Goal: Check status: Check status

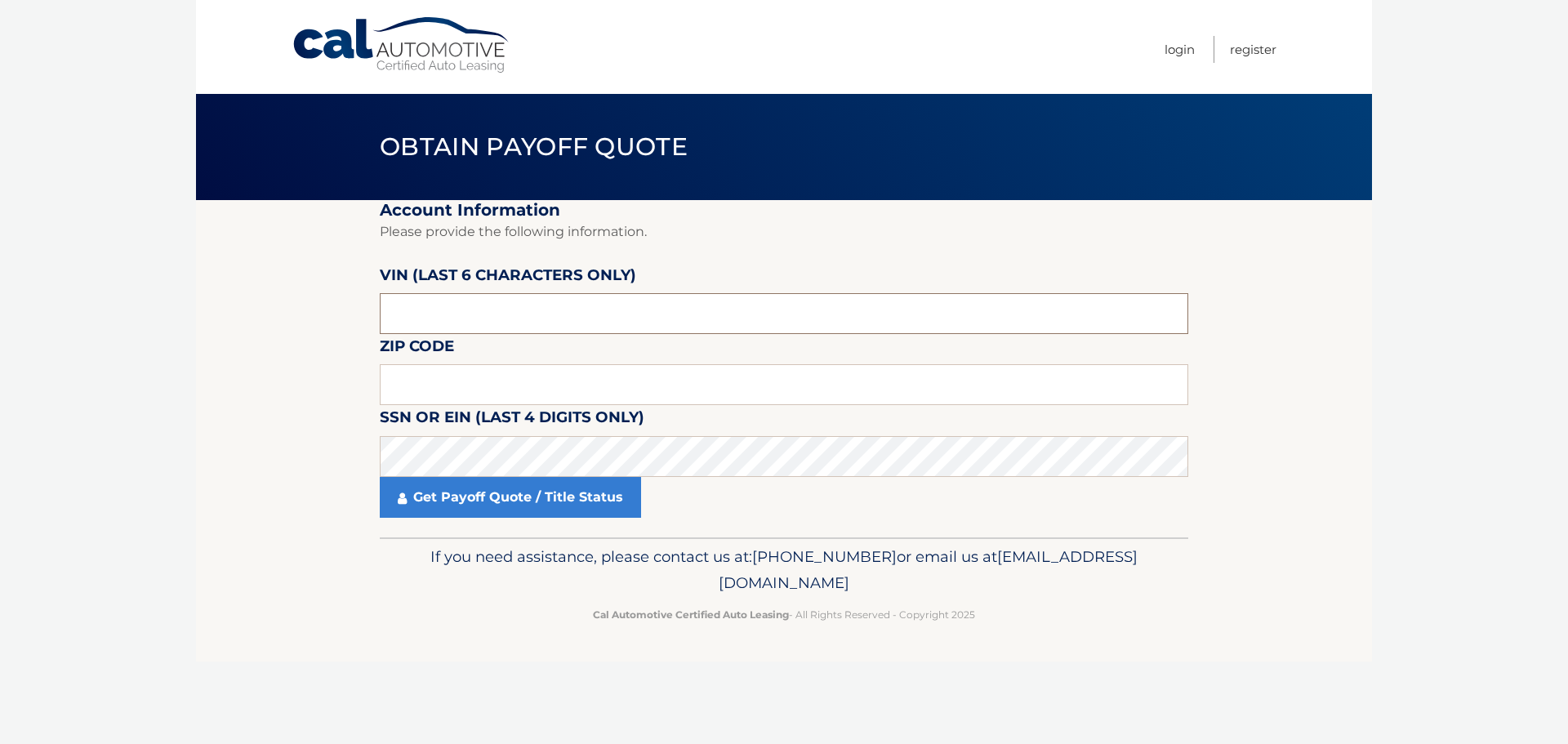
click at [486, 310] on input "text" at bounding box center [784, 313] width 809 height 41
click at [415, 320] on input "text" at bounding box center [784, 313] width 809 height 41
type input "448756"
click at [469, 387] on input "text" at bounding box center [784, 384] width 809 height 41
type input "15085"
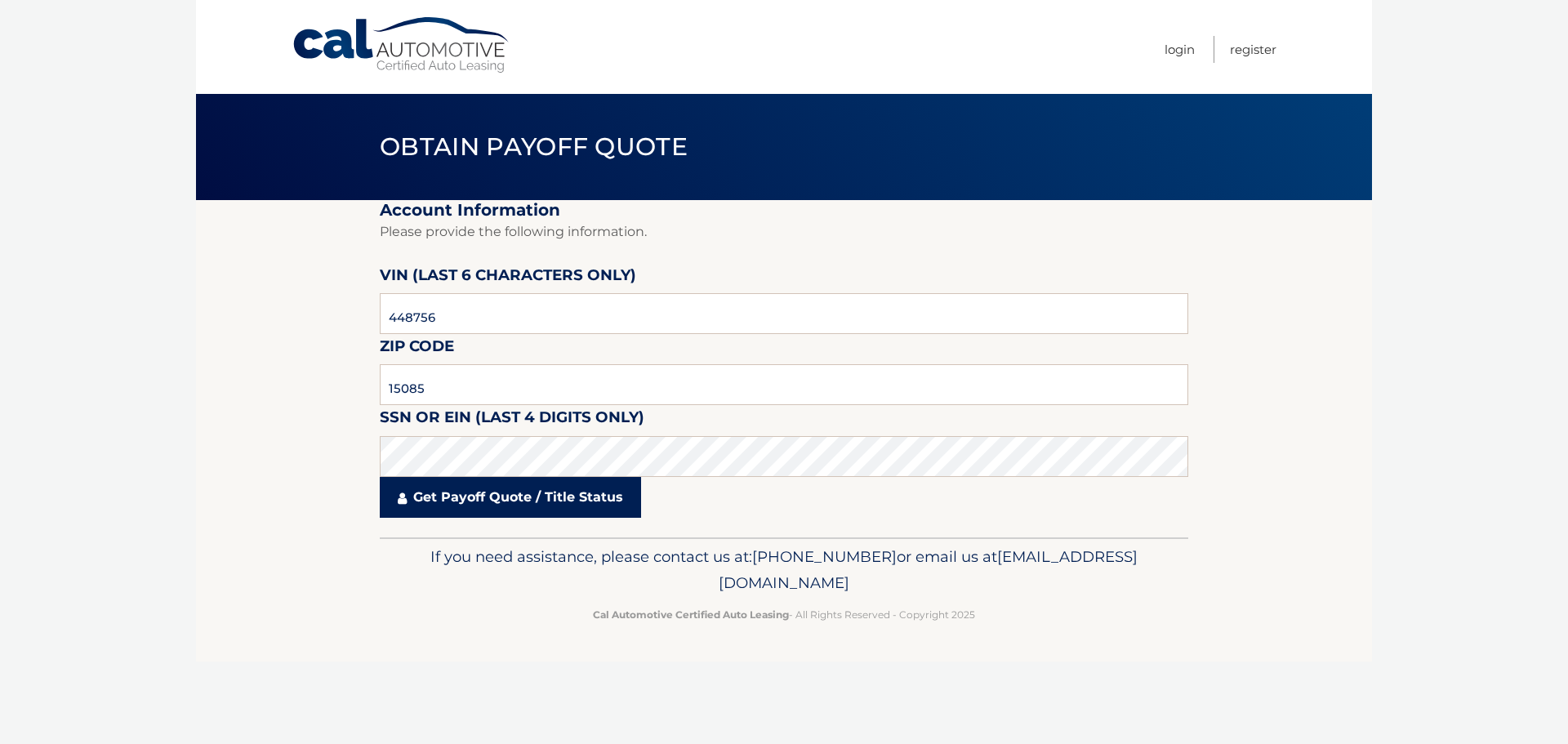
click at [504, 498] on link "Get Payoff Quote / Title Status" at bounding box center [510, 497] width 262 height 41
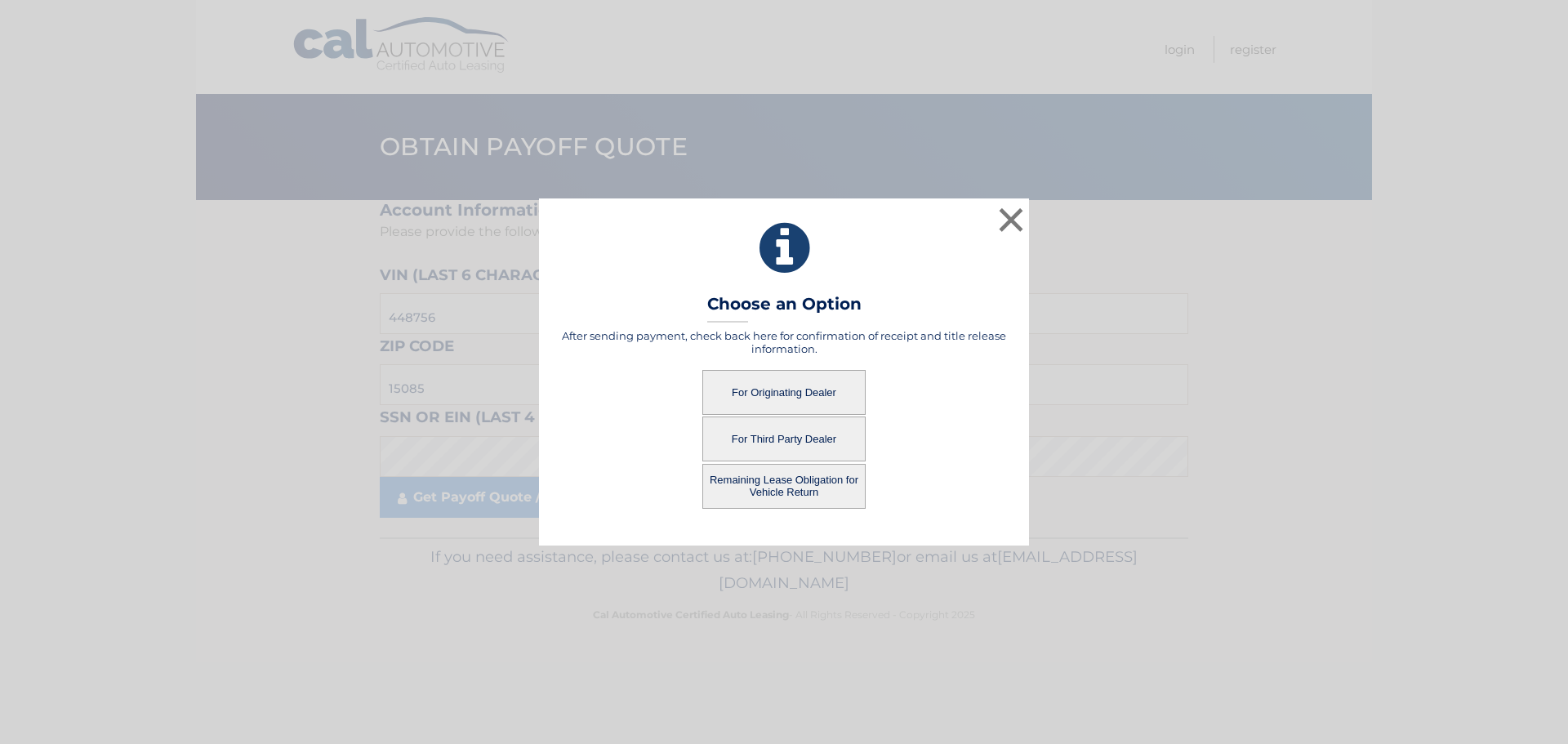
click at [758, 391] on button "For Originating Dealer" at bounding box center [783, 392] width 163 height 45
click at [759, 392] on button "For Originating Dealer" at bounding box center [783, 392] width 163 height 45
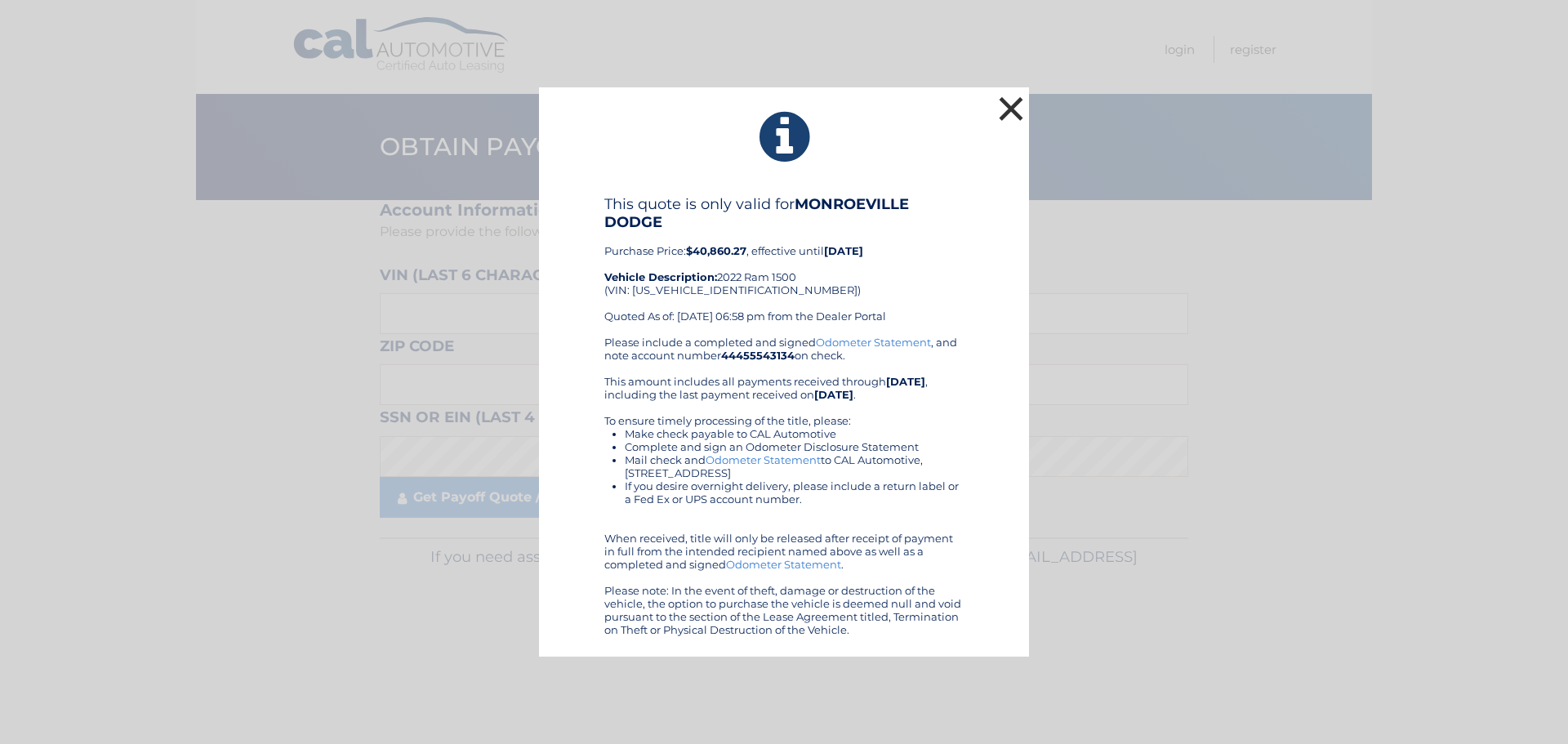
click at [1001, 107] on button "×" at bounding box center [1011, 108] width 32 height 32
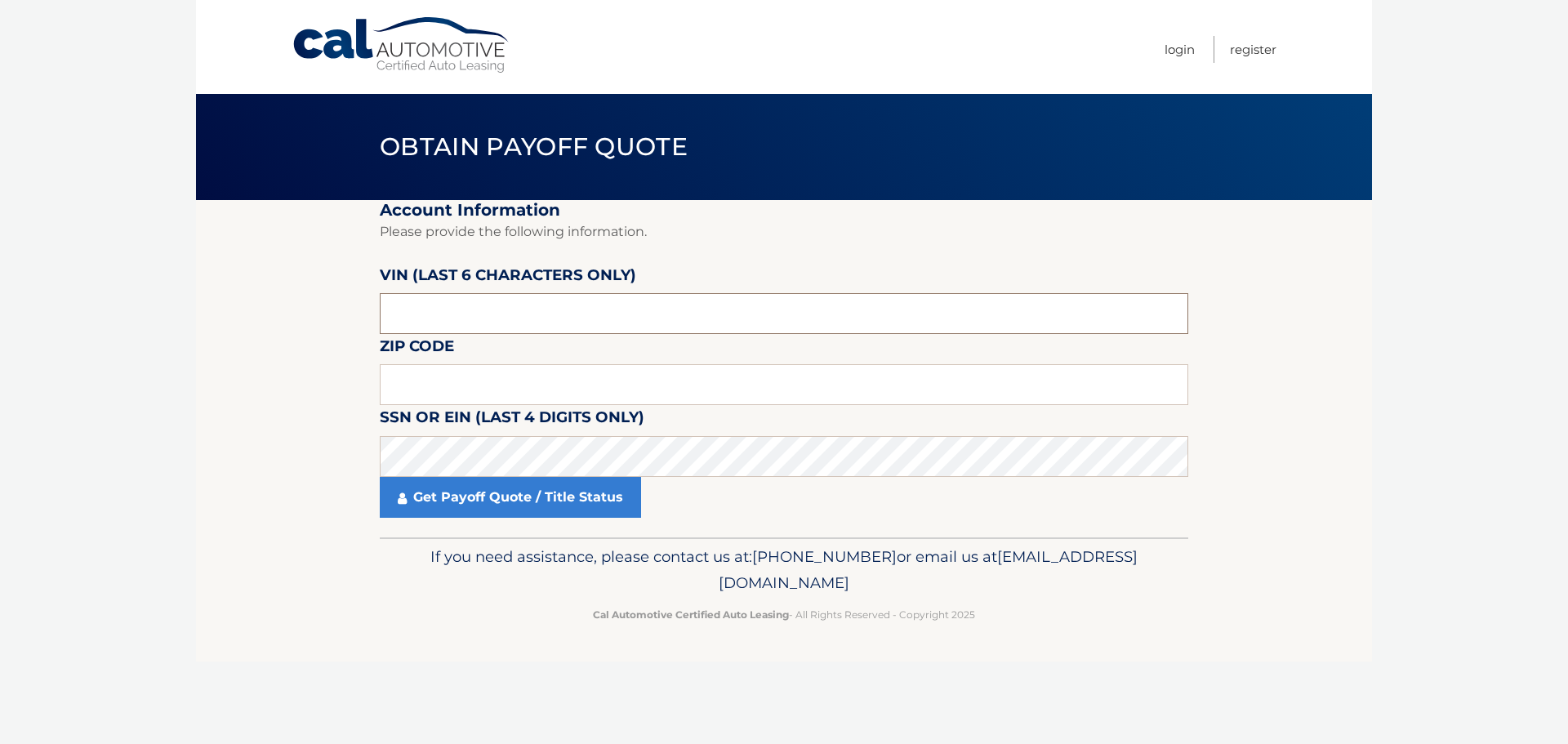
click at [457, 319] on input "text" at bounding box center [784, 313] width 809 height 41
click at [474, 381] on input "text" at bounding box center [784, 384] width 809 height 41
type input "15085"
click at [756, 313] on input "text" at bounding box center [784, 313] width 809 height 41
click at [457, 320] on input "text" at bounding box center [784, 313] width 809 height 41
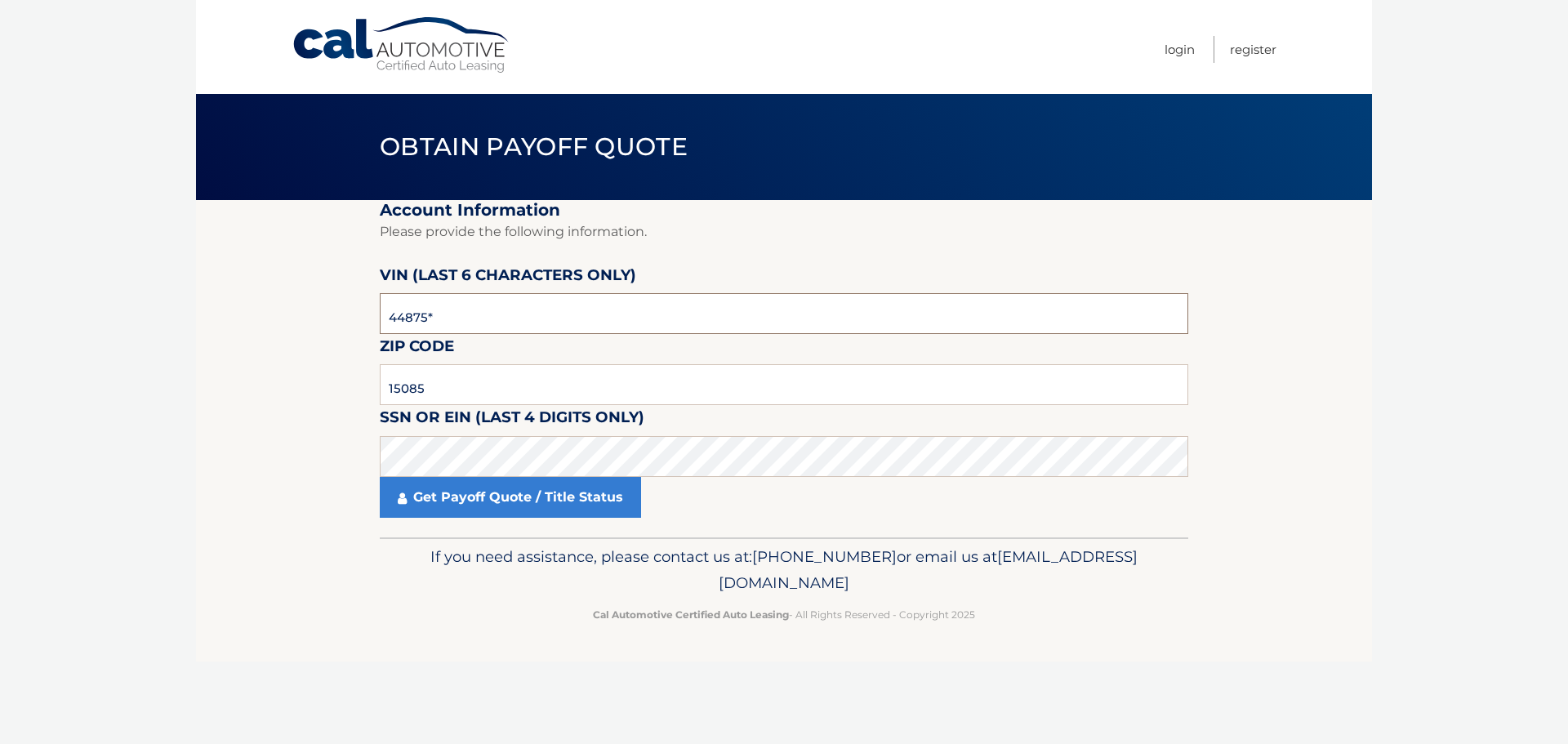
type input "448756"
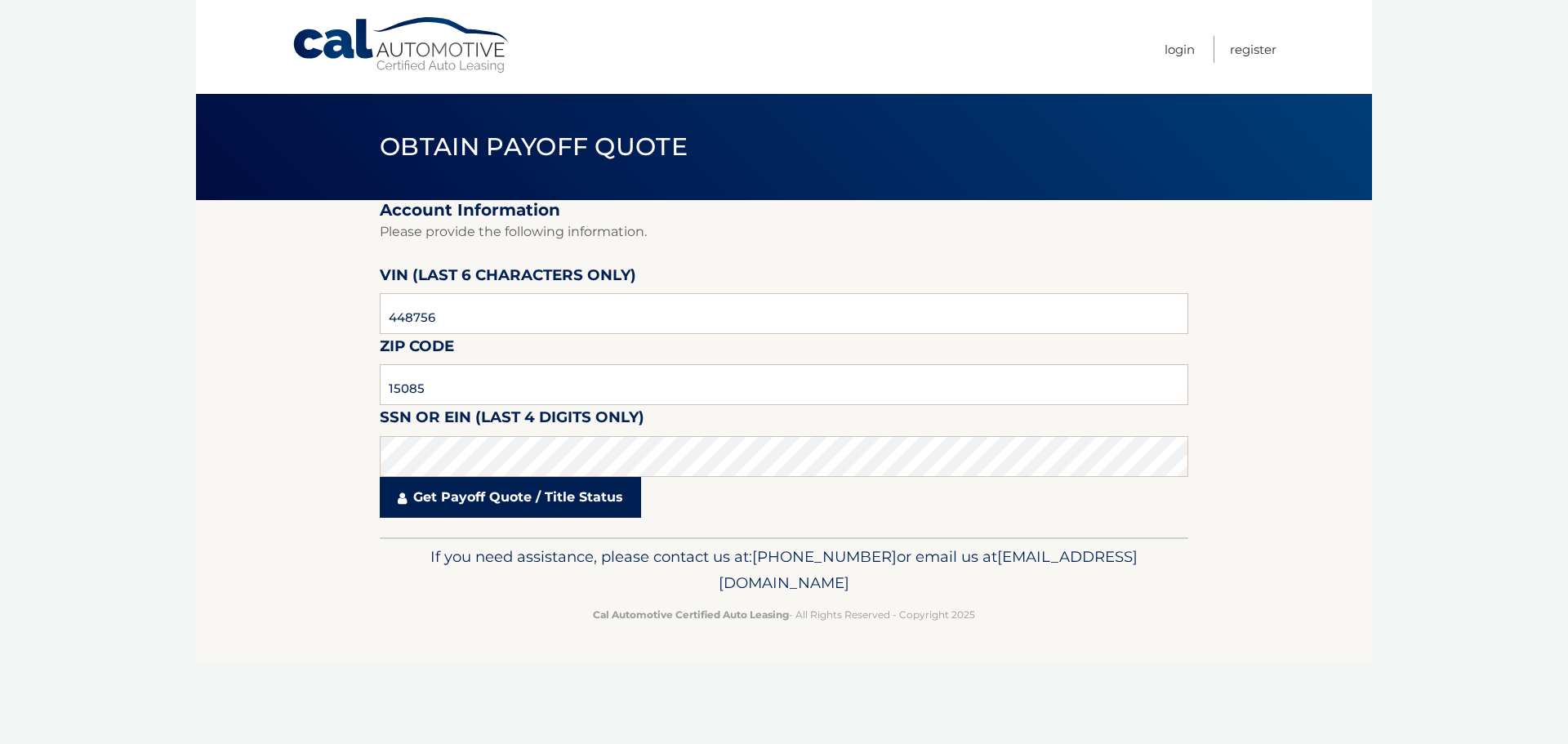
click at [459, 493] on link "Get Payoff Quote / Title Status" at bounding box center [510, 497] width 262 height 41
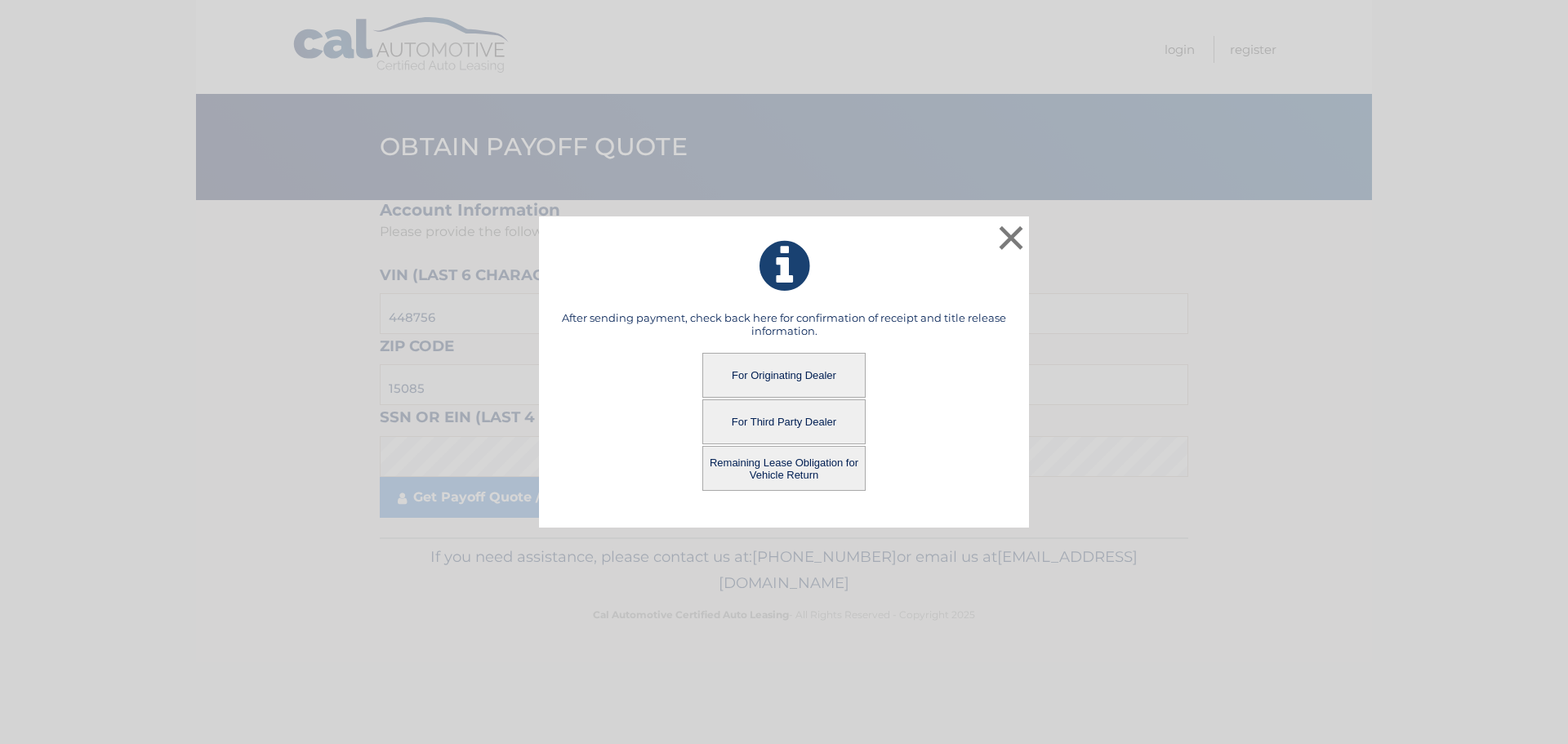
click at [760, 472] on button "Remaining Lease Obligation for Vehicle Return" at bounding box center [783, 468] width 163 height 45
click at [773, 463] on button "Remaining Lease Obligation for Vehicle Return" at bounding box center [783, 468] width 163 height 45
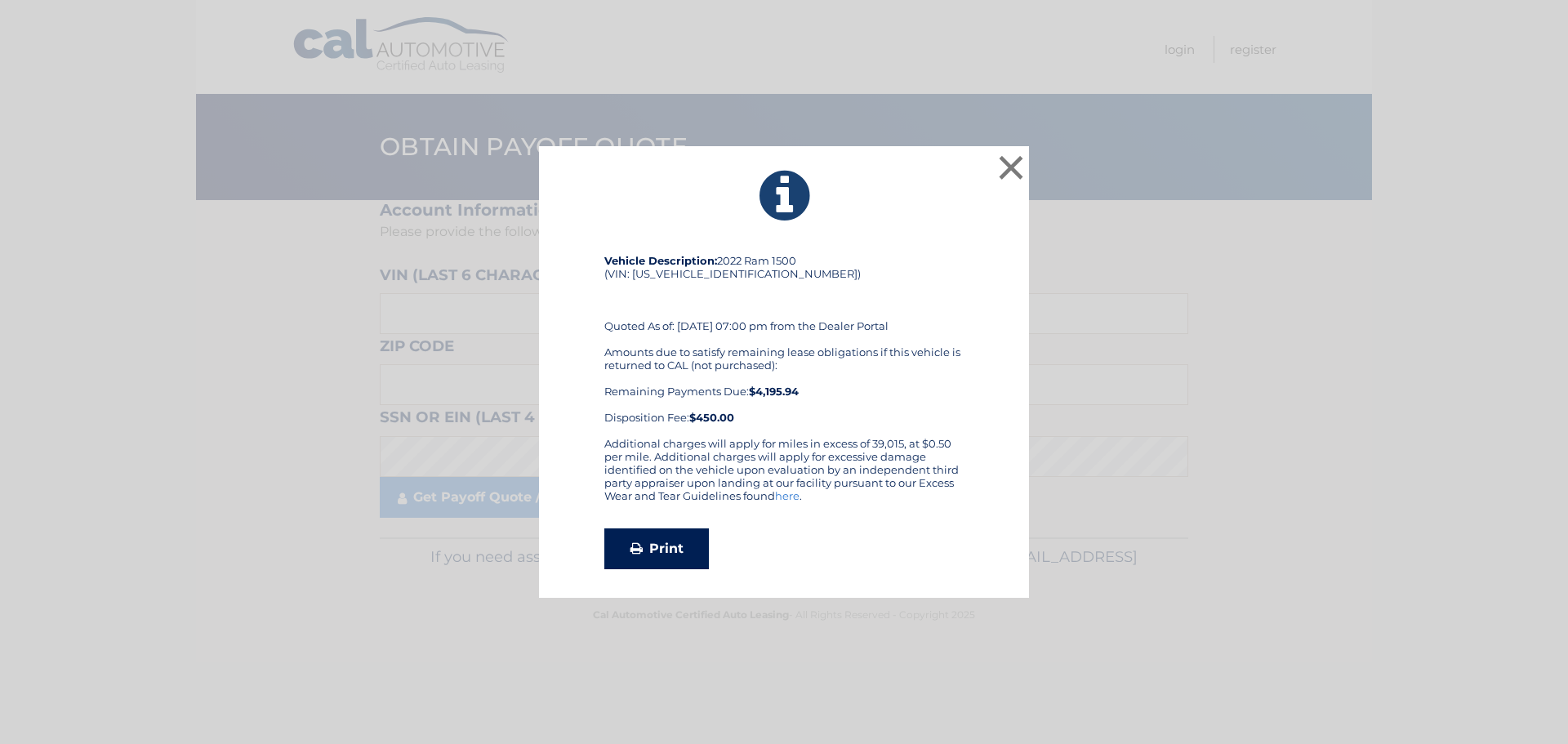
click at [675, 542] on link "Print" at bounding box center [656, 549] width 104 height 41
